Goal: Register for event/course

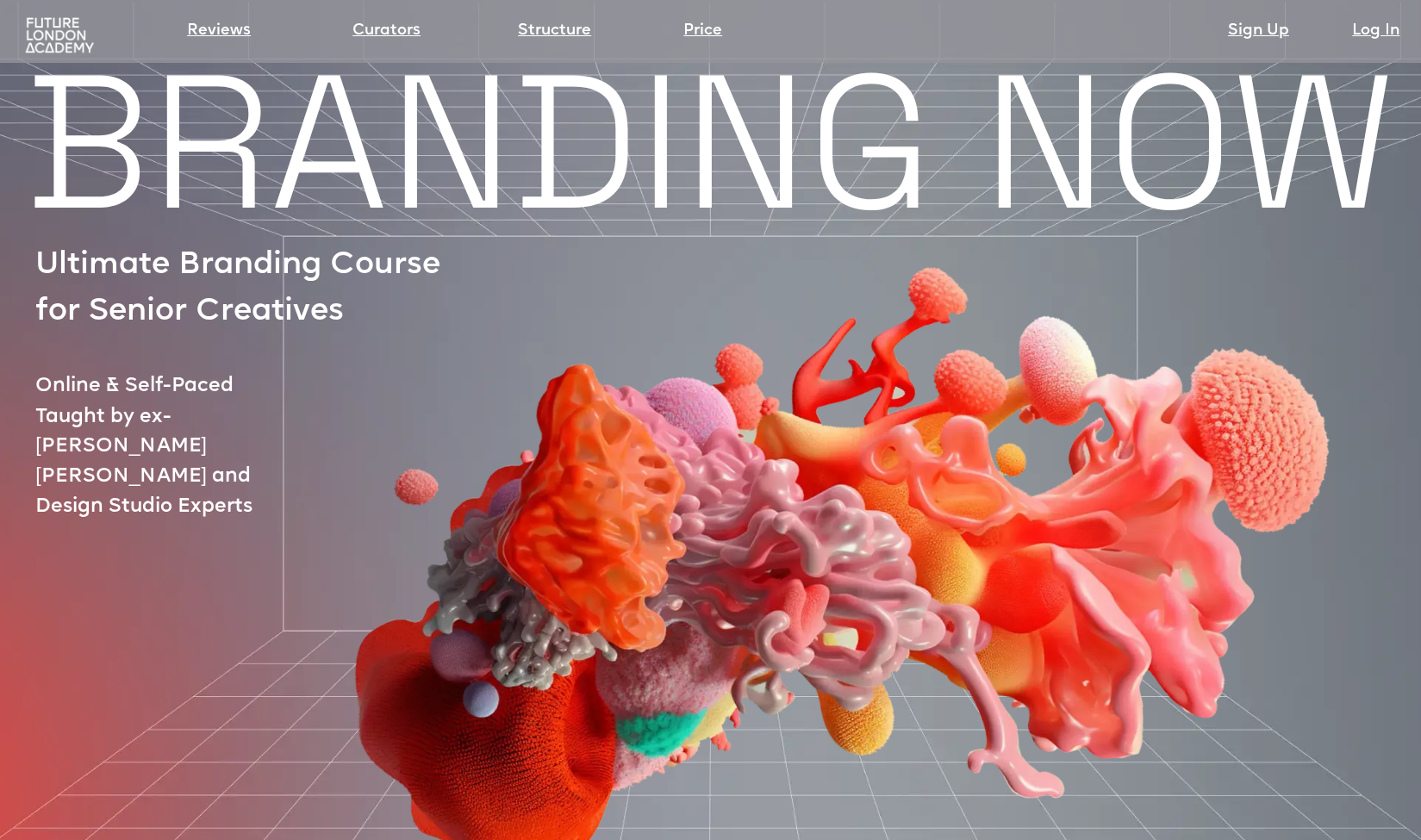
click at [250, 170] on img at bounding box center [830, 467] width 1198 height 835
click at [709, 39] on link "Price" at bounding box center [702, 31] width 39 height 24
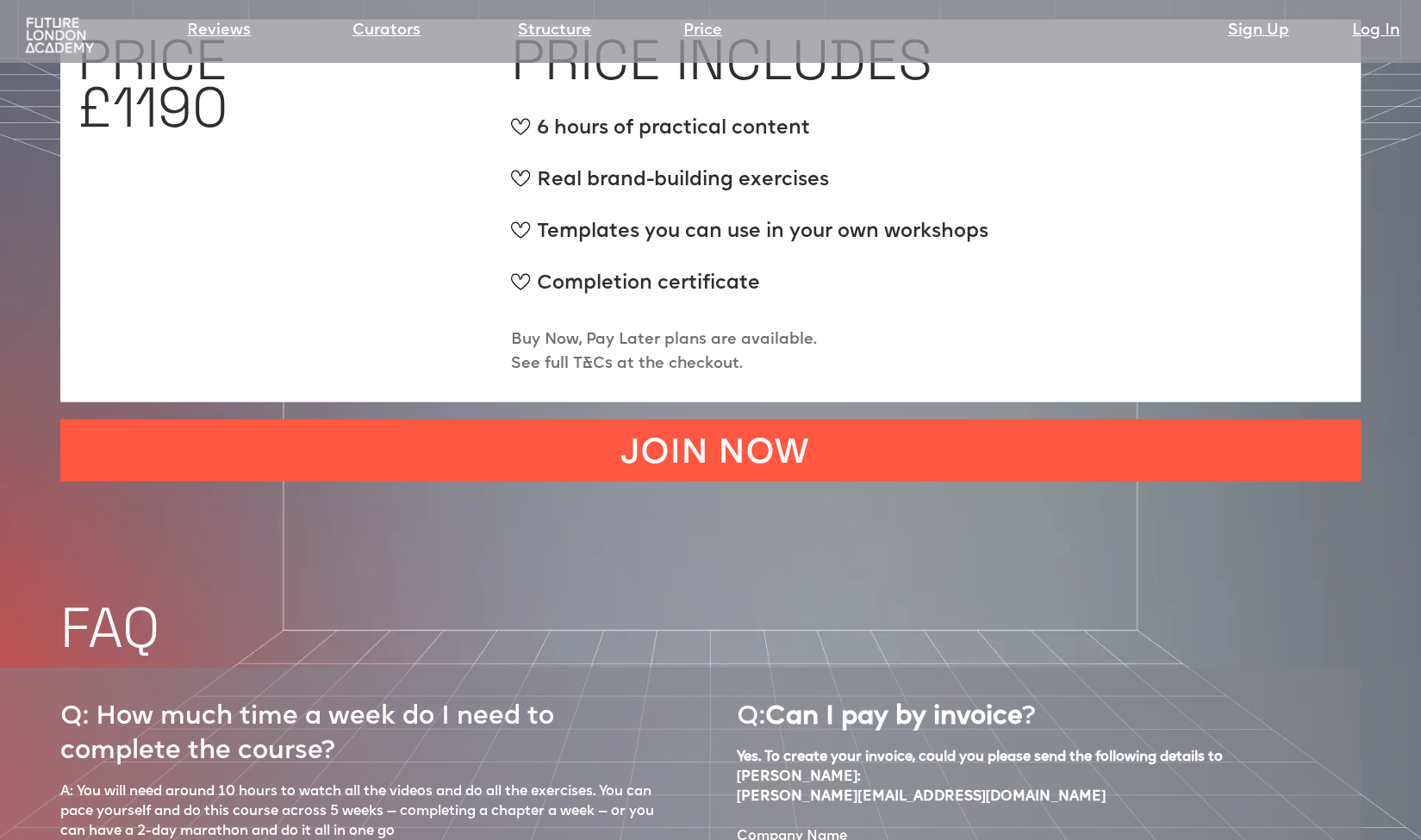
scroll to position [6742, 0]
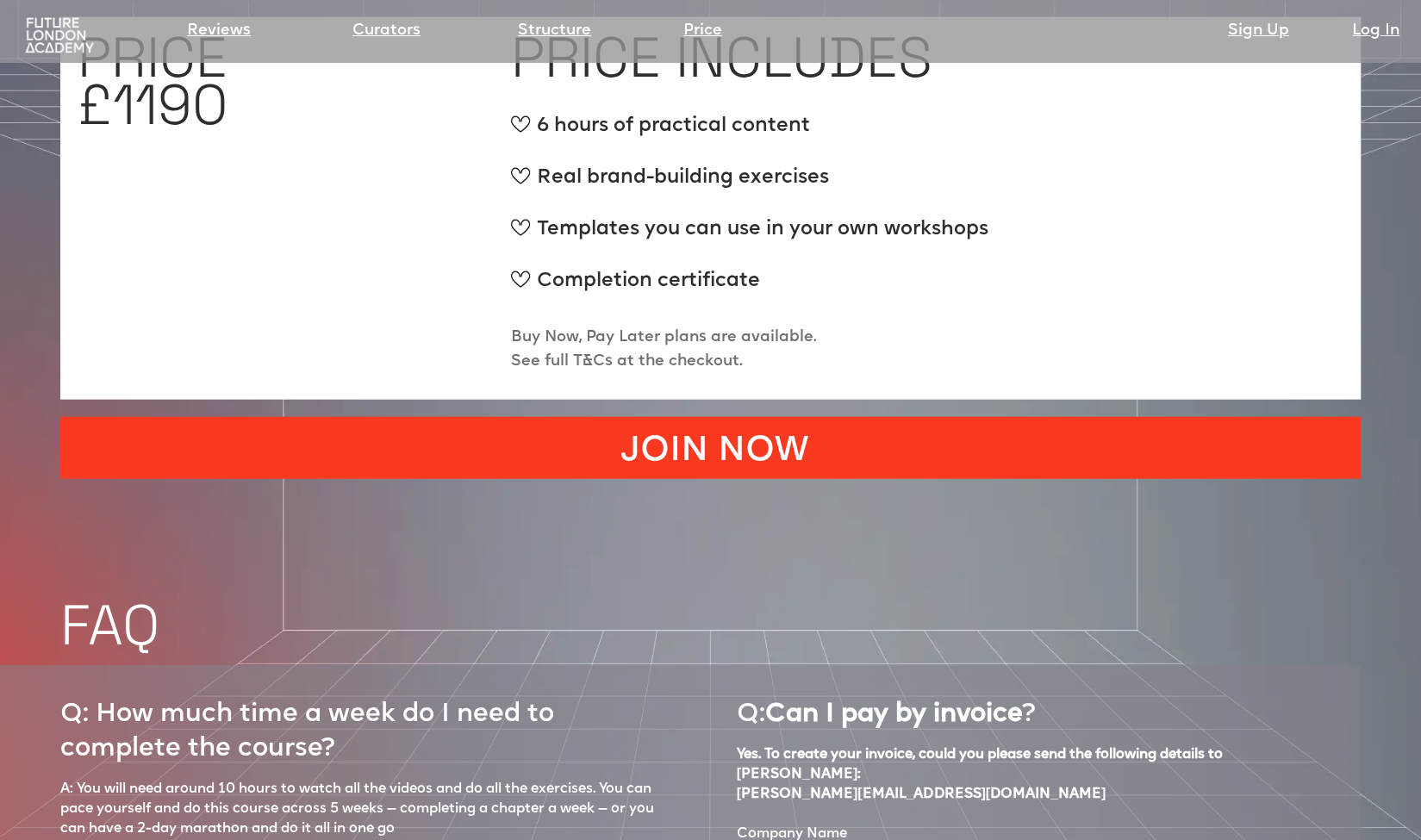
click at [590, 417] on link "JOIN NOW" at bounding box center [710, 448] width 1300 height 62
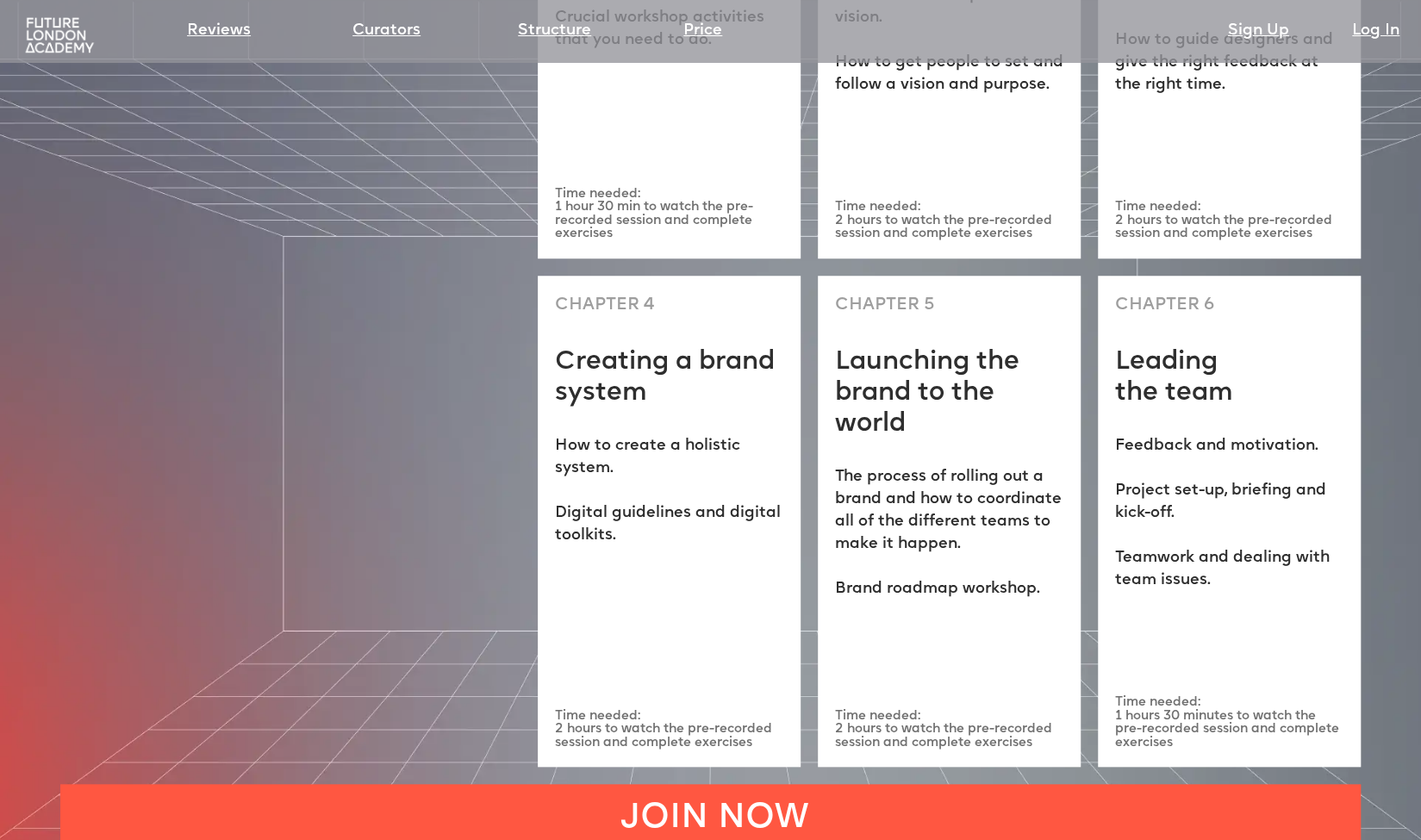
scroll to position [4845, 0]
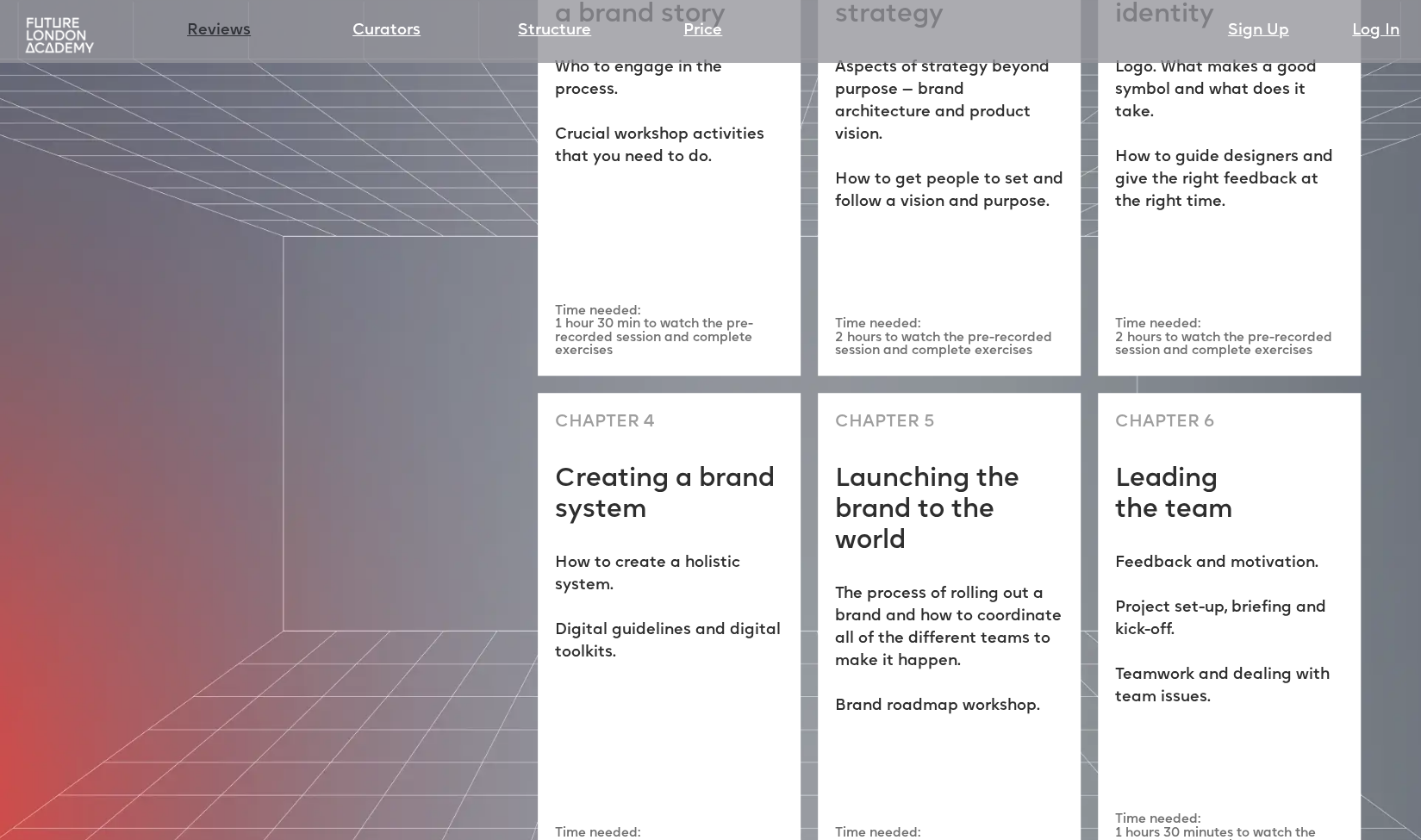
click at [215, 26] on link "Reviews" at bounding box center [219, 31] width 64 height 24
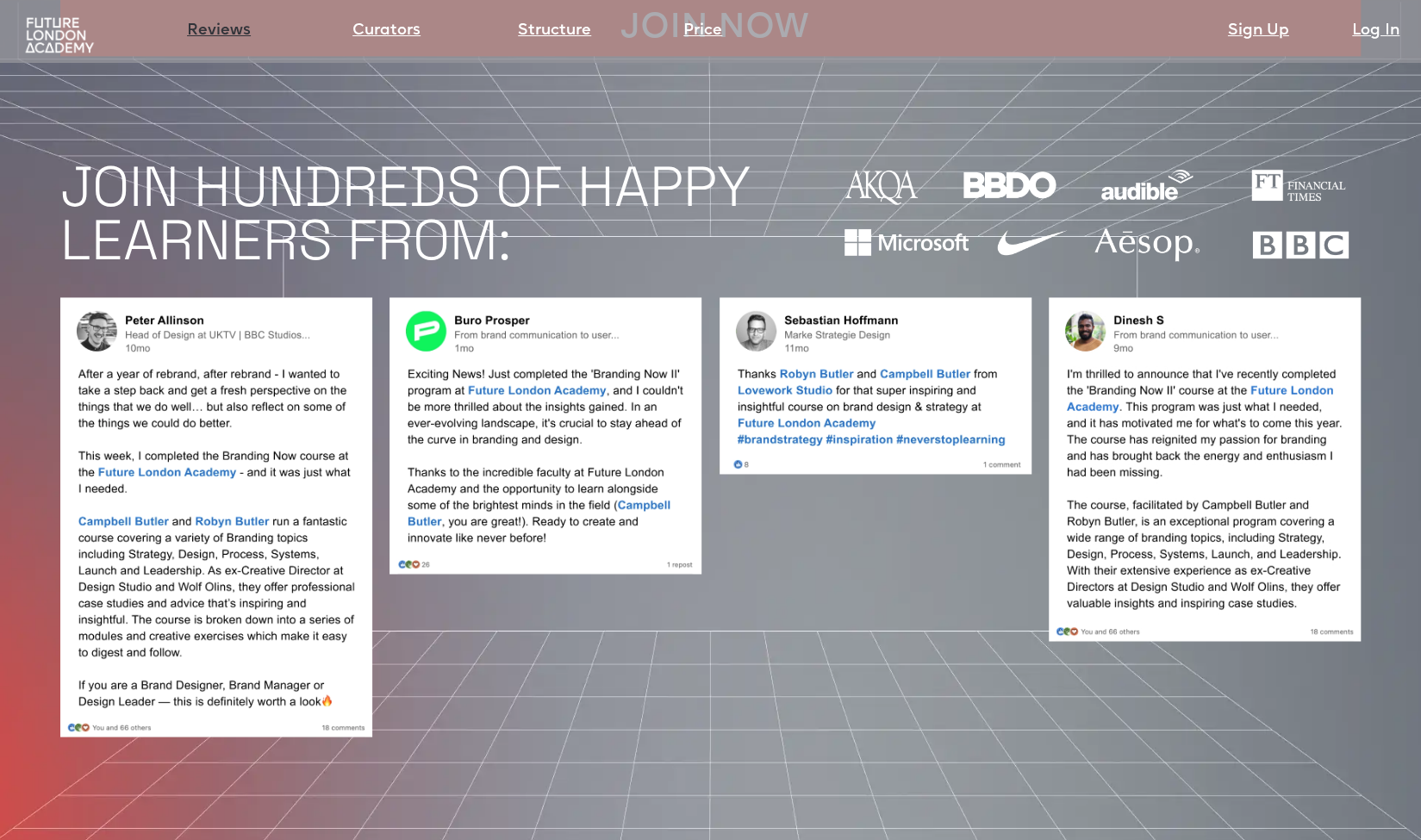
scroll to position [1489, 0]
